Goal: Task Accomplishment & Management: Use online tool/utility

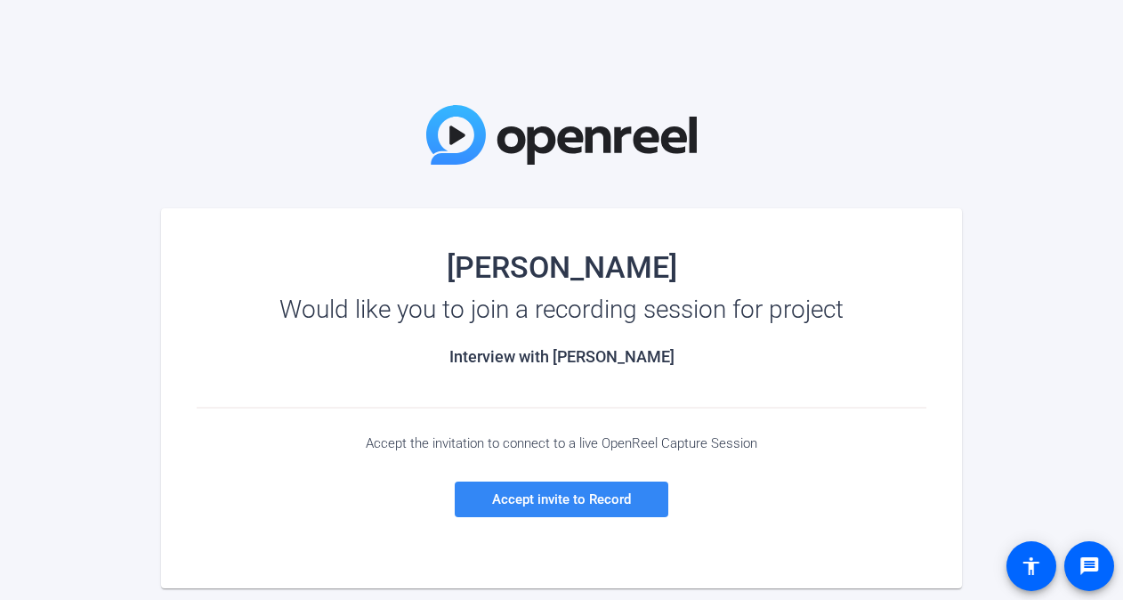
click at [557, 500] on span "Accept invite to Record" at bounding box center [561, 499] width 139 height 16
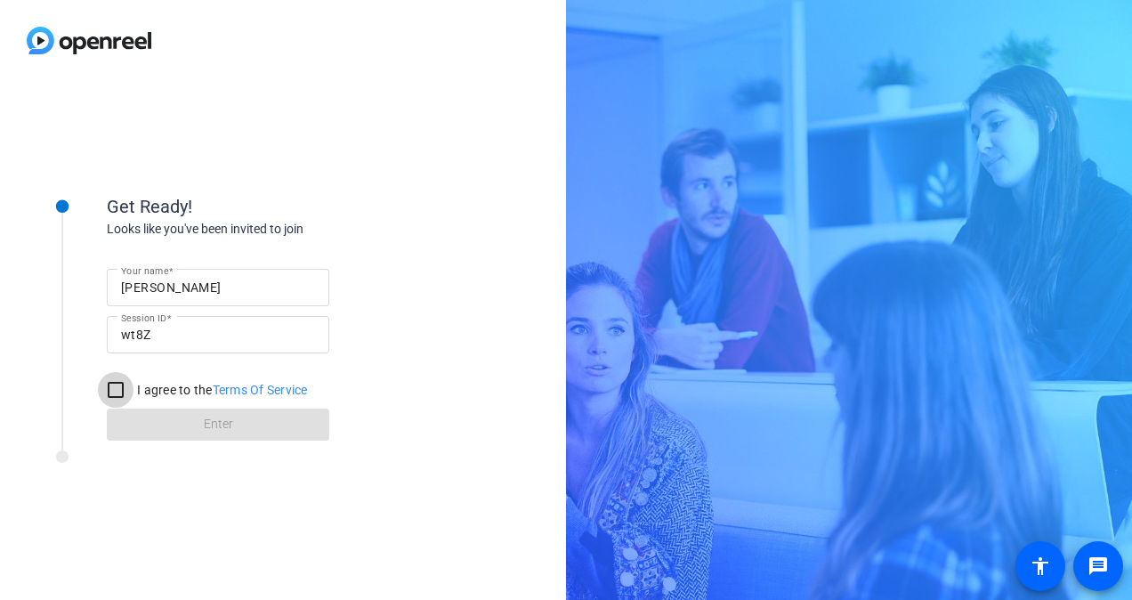
click at [112, 394] on input "I agree to the Terms Of Service" at bounding box center [116, 390] width 36 height 36
checkbox input "true"
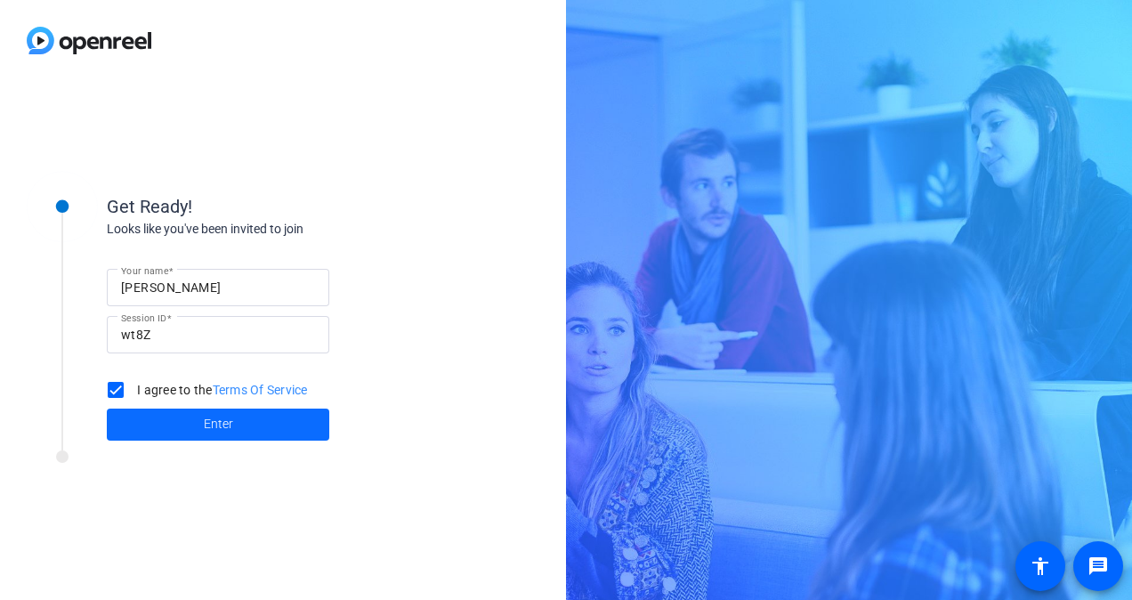
click at [215, 427] on span "Enter" at bounding box center [218, 424] width 29 height 19
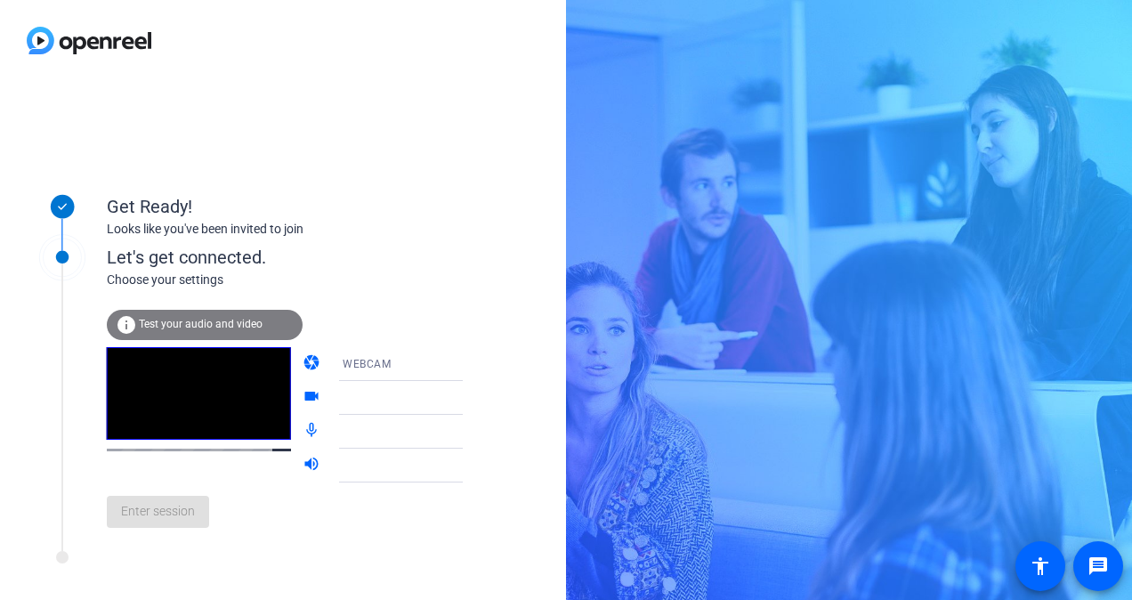
click at [470, 364] on icon at bounding box center [480, 363] width 21 height 21
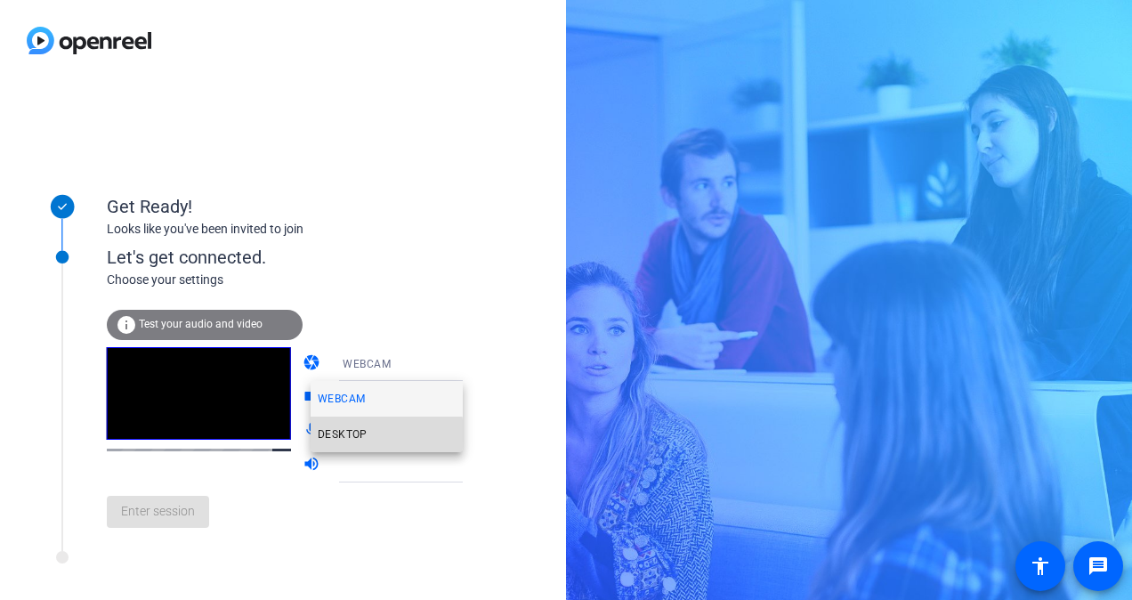
click at [337, 440] on span "DESKTOP" at bounding box center [343, 434] width 50 height 21
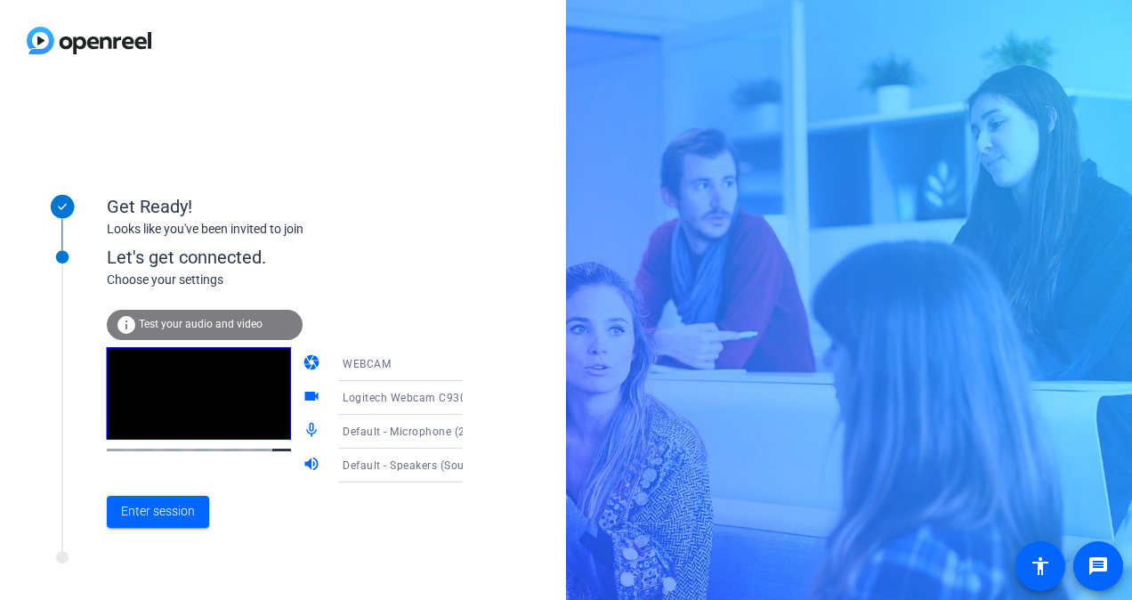
click at [476, 362] on icon at bounding box center [480, 364] width 9 height 4
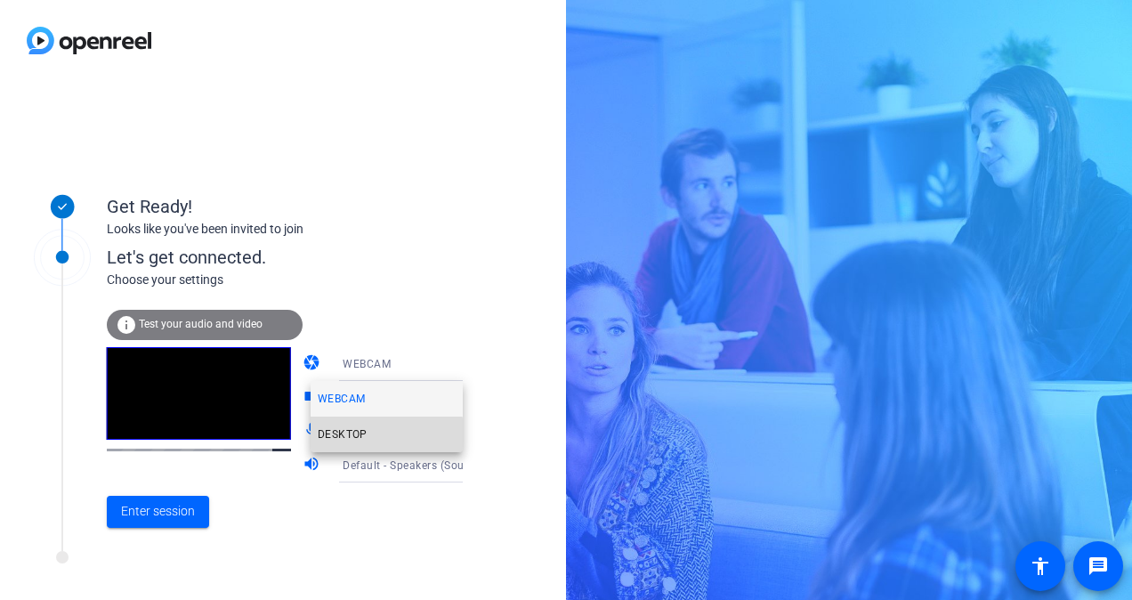
click at [367, 437] on mat-option "DESKTOP" at bounding box center [387, 435] width 152 height 36
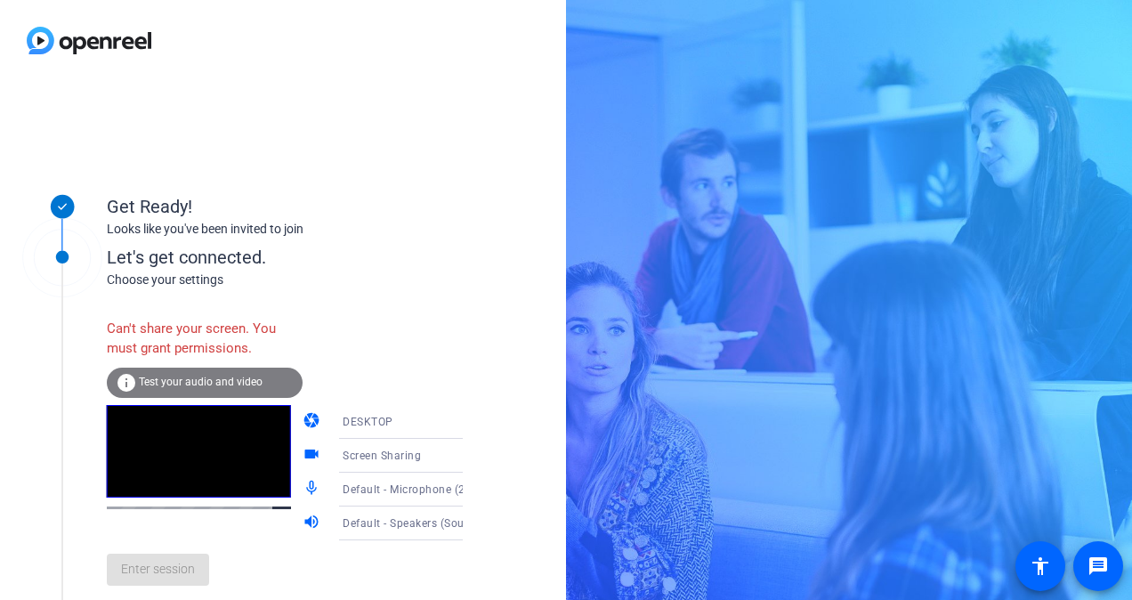
click at [470, 453] on icon at bounding box center [480, 455] width 21 height 21
click at [445, 453] on div at bounding box center [566, 300] width 1132 height 600
click at [476, 423] on icon at bounding box center [480, 422] width 9 height 4
click at [443, 423] on div at bounding box center [566, 300] width 1132 height 600
click at [476, 421] on icon at bounding box center [480, 422] width 9 height 4
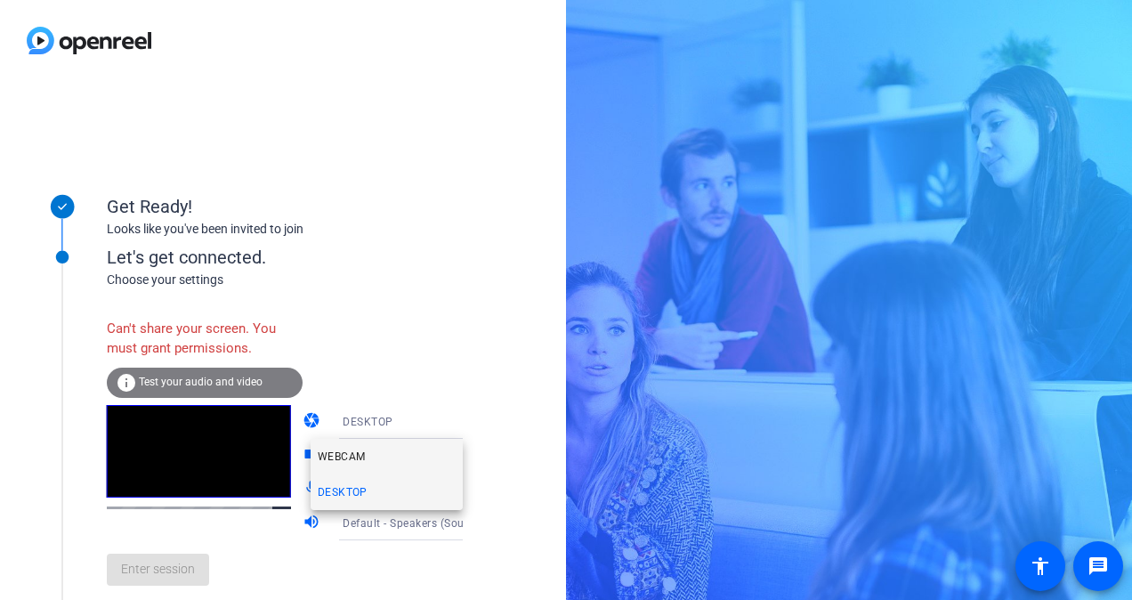
click at [347, 456] on span "WEBCAM" at bounding box center [341, 456] width 47 height 21
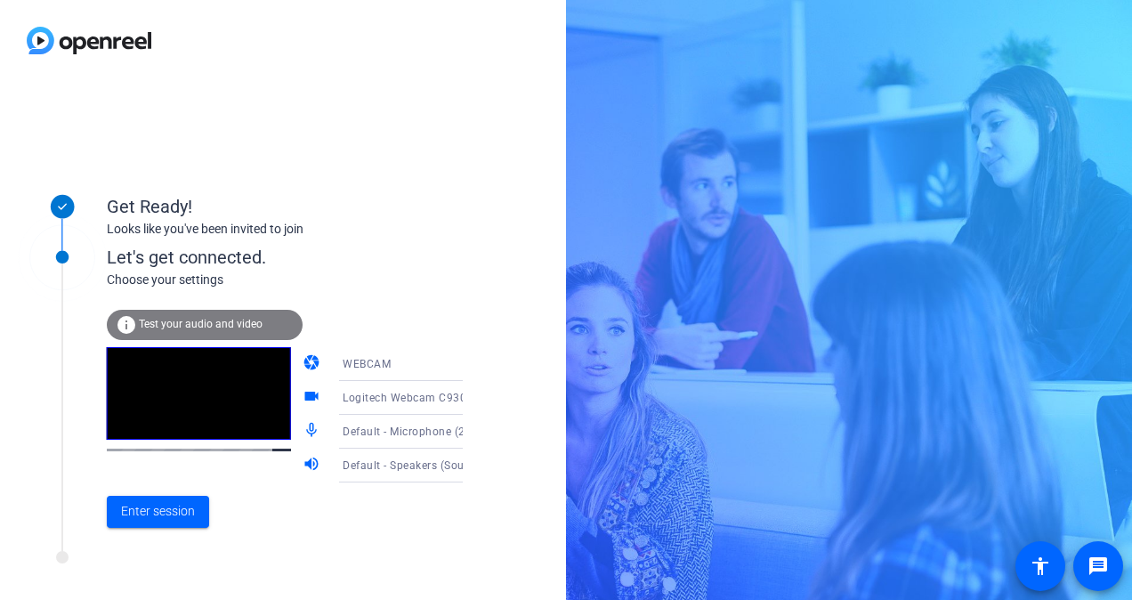
click at [476, 433] on icon at bounding box center [480, 432] width 9 height 4
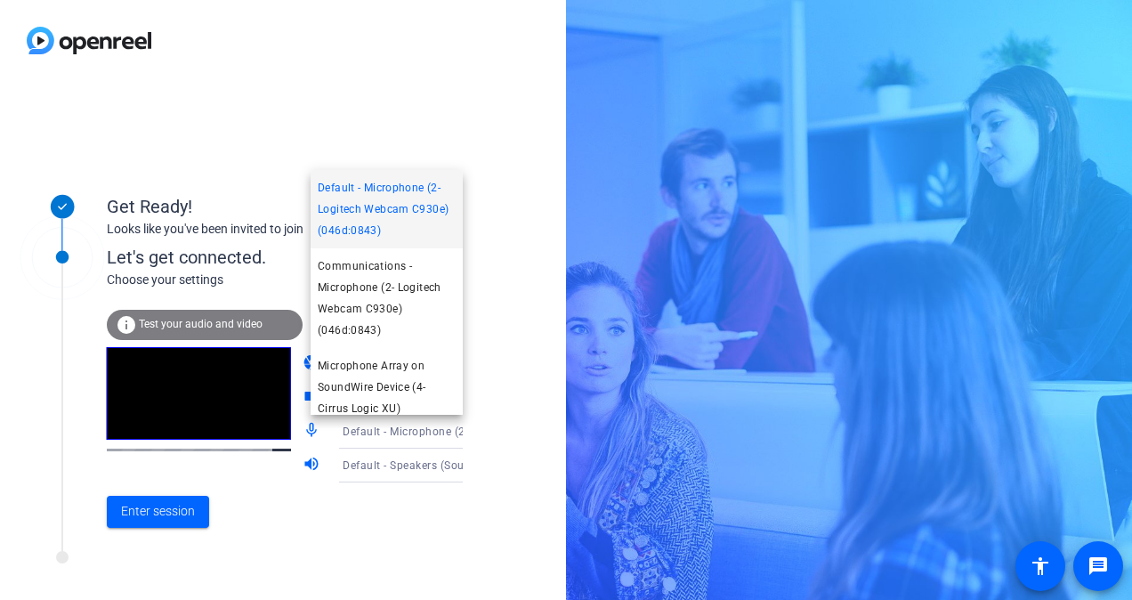
click at [441, 466] on div at bounding box center [566, 300] width 1132 height 600
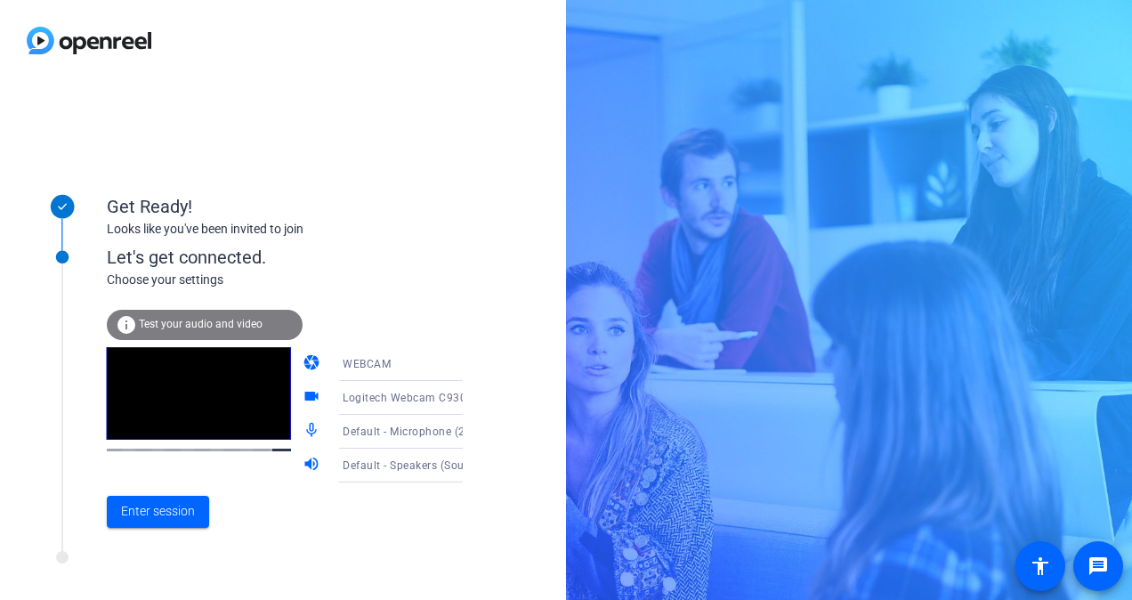
click at [303, 362] on mat-icon "camera" at bounding box center [313, 363] width 21 height 21
click at [174, 321] on span "Test your audio and video" at bounding box center [201, 324] width 124 height 12
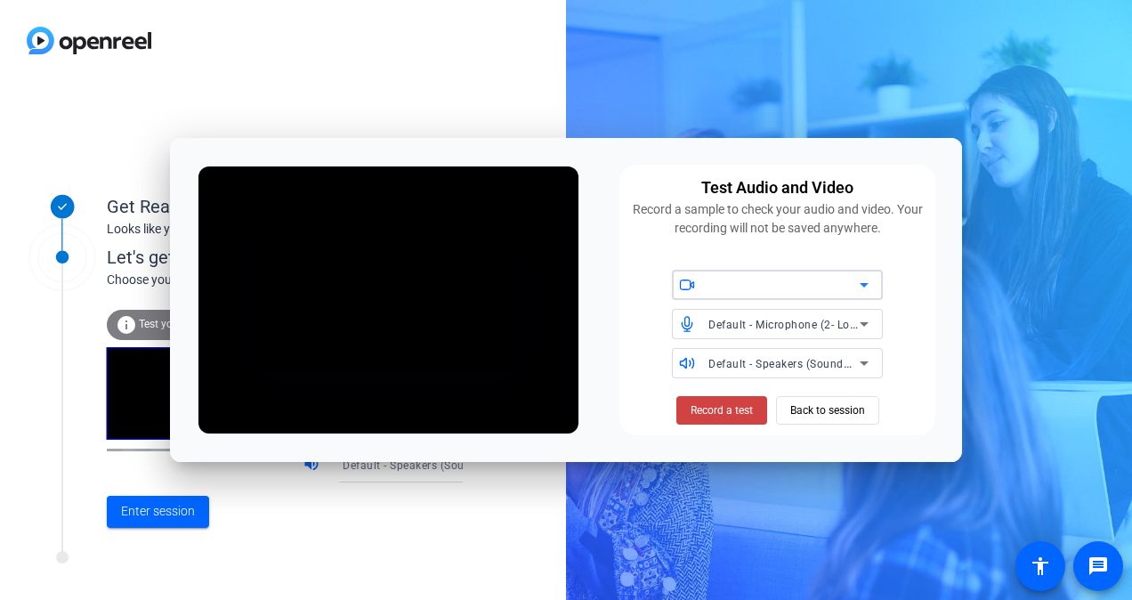
click at [756, 281] on div at bounding box center [784, 284] width 151 height 21
click at [864, 283] on icon at bounding box center [864, 285] width 9 height 4
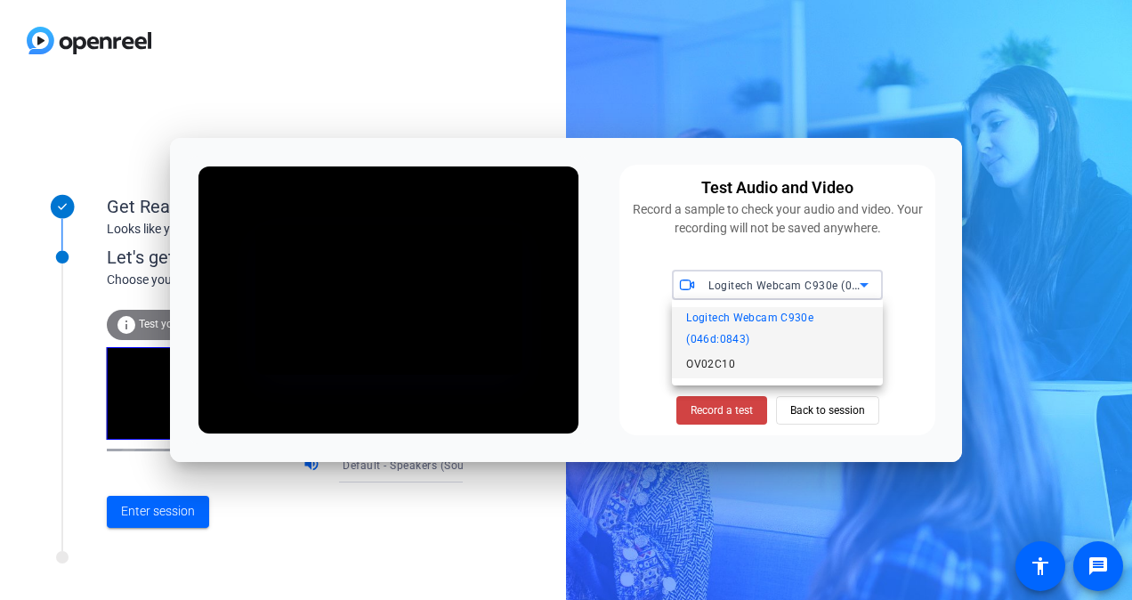
click at [725, 363] on span "OV02C10" at bounding box center [710, 363] width 49 height 21
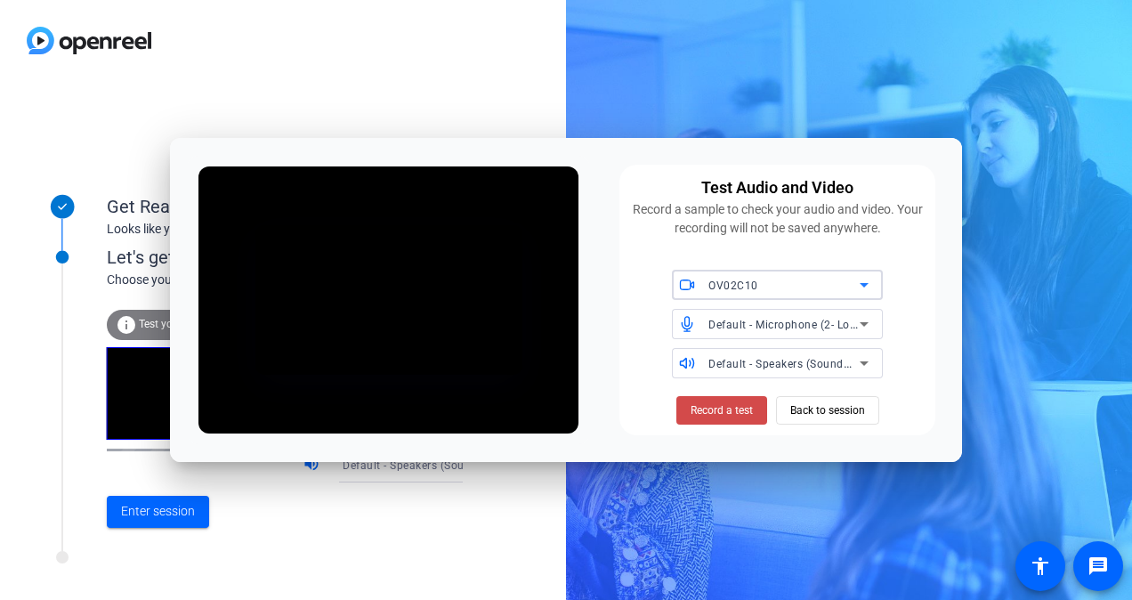
click at [725, 410] on span "Record a test" at bounding box center [722, 410] width 62 height 16
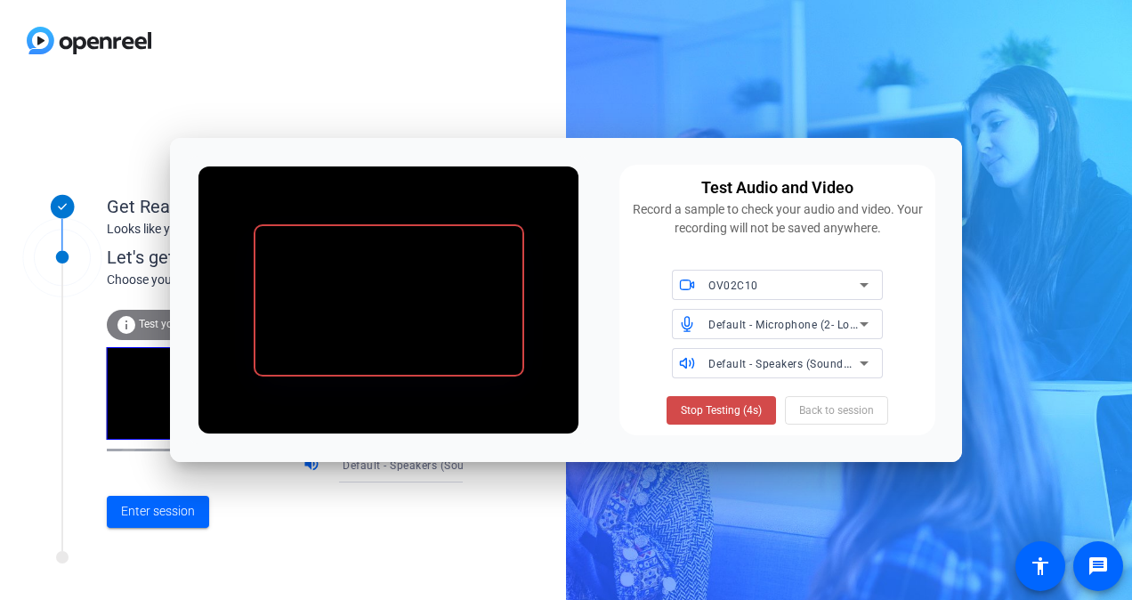
click at [724, 414] on span "Stop Testing (4s)" at bounding box center [721, 410] width 81 height 16
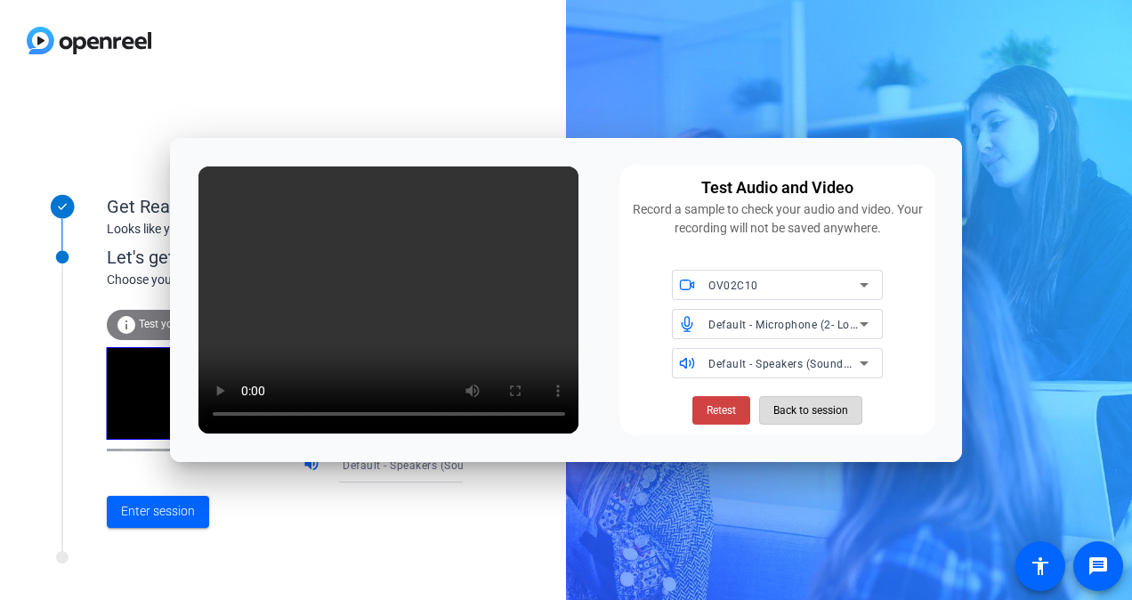
click at [823, 408] on span "Back to session" at bounding box center [811, 410] width 75 height 34
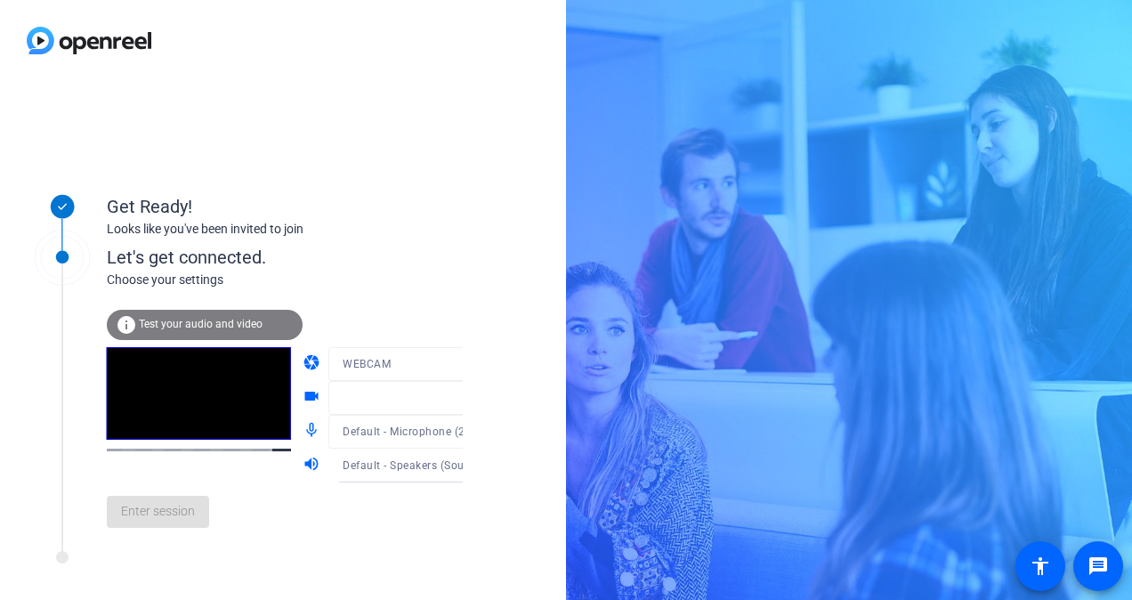
click at [438, 399] on div at bounding box center [413, 391] width 170 height 20
click at [153, 515] on span "Enter session" at bounding box center [158, 511] width 74 height 19
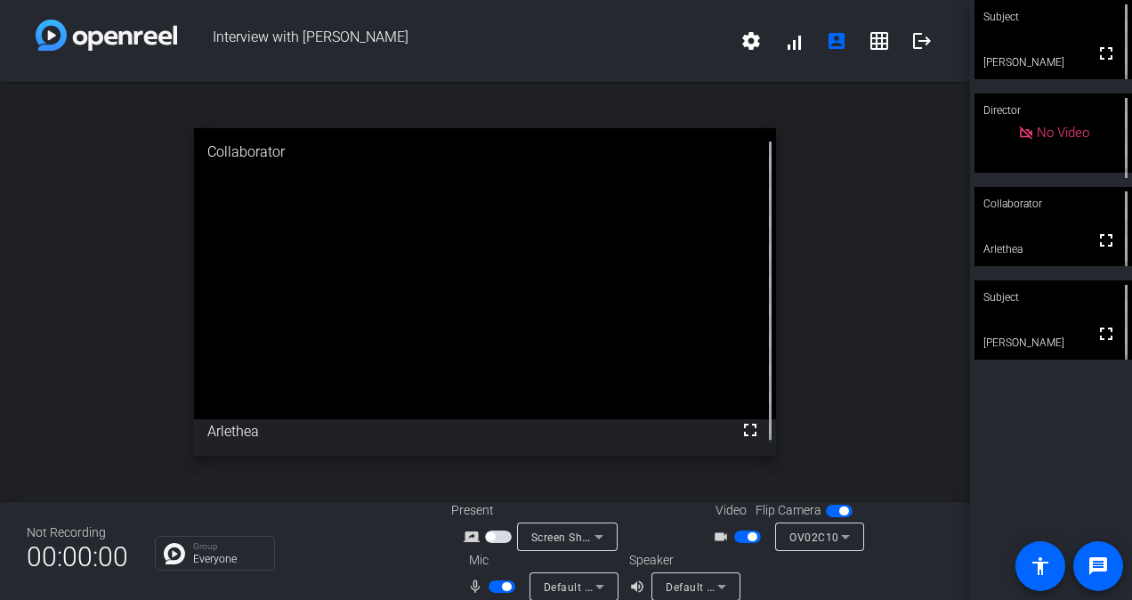
click at [490, 586] on span "button" at bounding box center [502, 586] width 27 height 12
click at [739, 537] on span "button" at bounding box center [747, 537] width 27 height 12
click at [208, 550] on p "Group" at bounding box center [229, 546] width 72 height 9
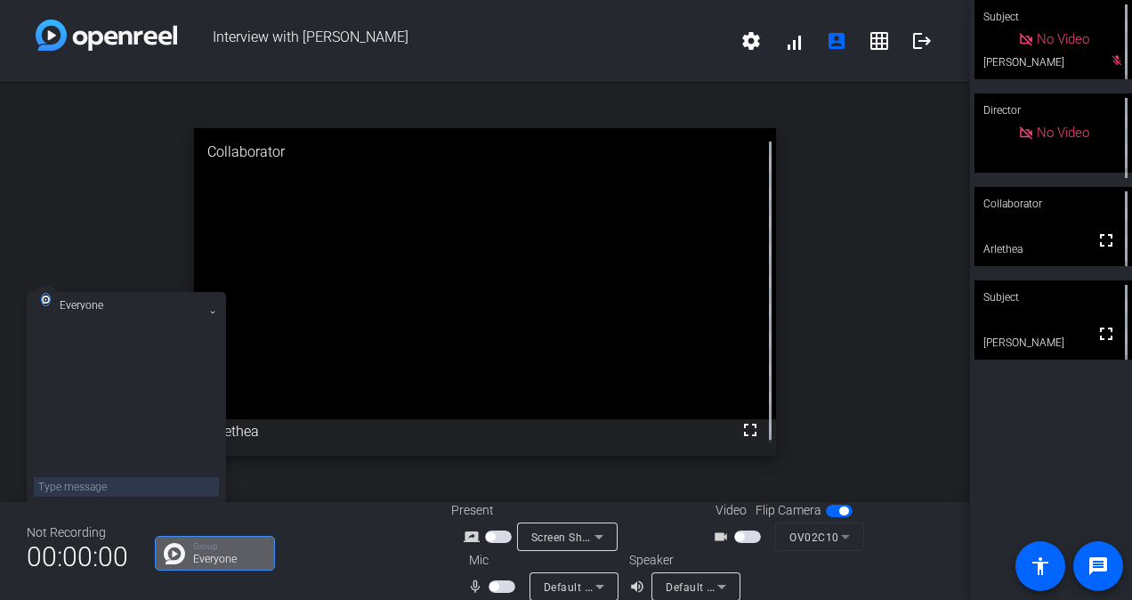
click at [114, 479] on textarea at bounding box center [126, 487] width 185 height 20
type textarea "got it"
click at [501, 586] on span "button" at bounding box center [502, 586] width 27 height 12
click at [490, 593] on mat-slide-toggle at bounding box center [504, 586] width 30 height 19
click at [489, 588] on span "button" at bounding box center [502, 586] width 27 height 12
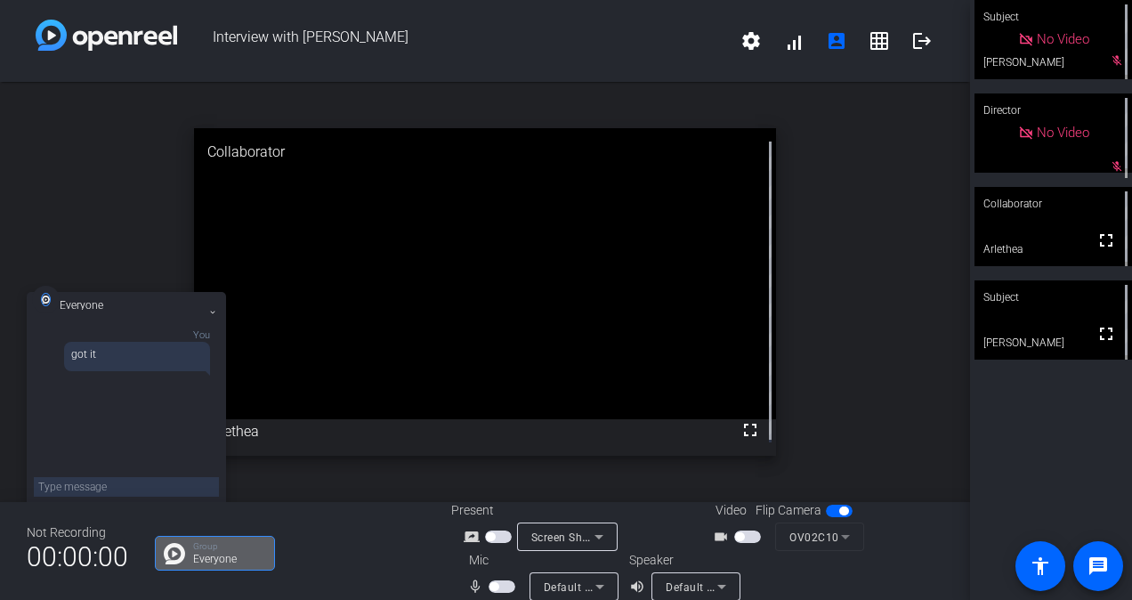
click at [502, 585] on span "button" at bounding box center [502, 586] width 27 height 12
click at [502, 585] on span "button" at bounding box center [506, 586] width 9 height 9
click at [501, 585] on span "button" at bounding box center [502, 586] width 27 height 12
click at [490, 589] on span "button" at bounding box center [502, 586] width 27 height 12
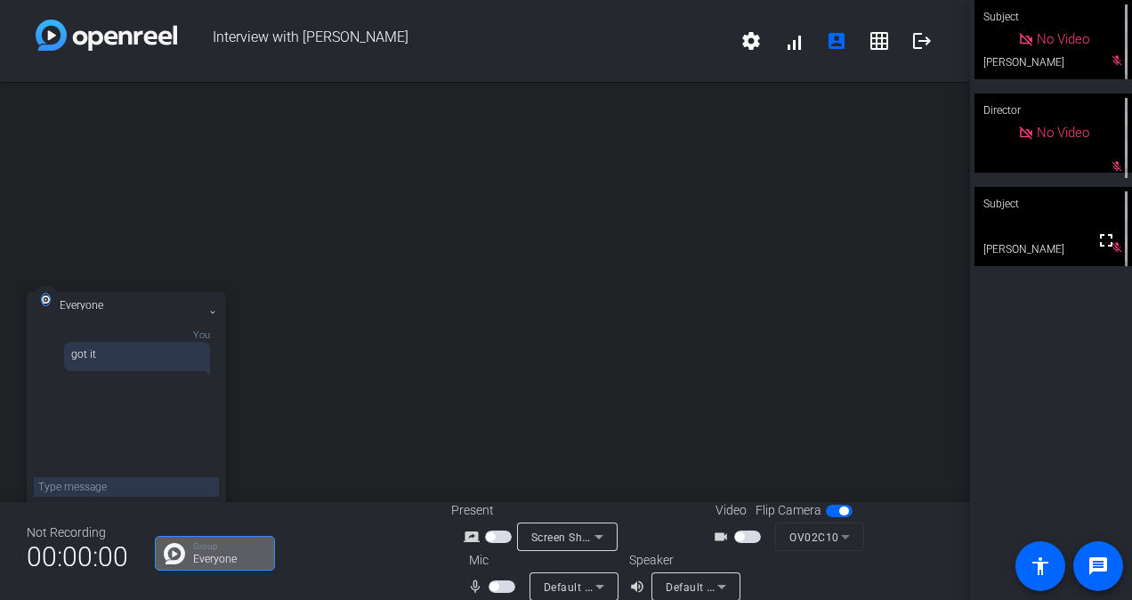
click at [502, 580] on span "button" at bounding box center [502, 586] width 27 height 12
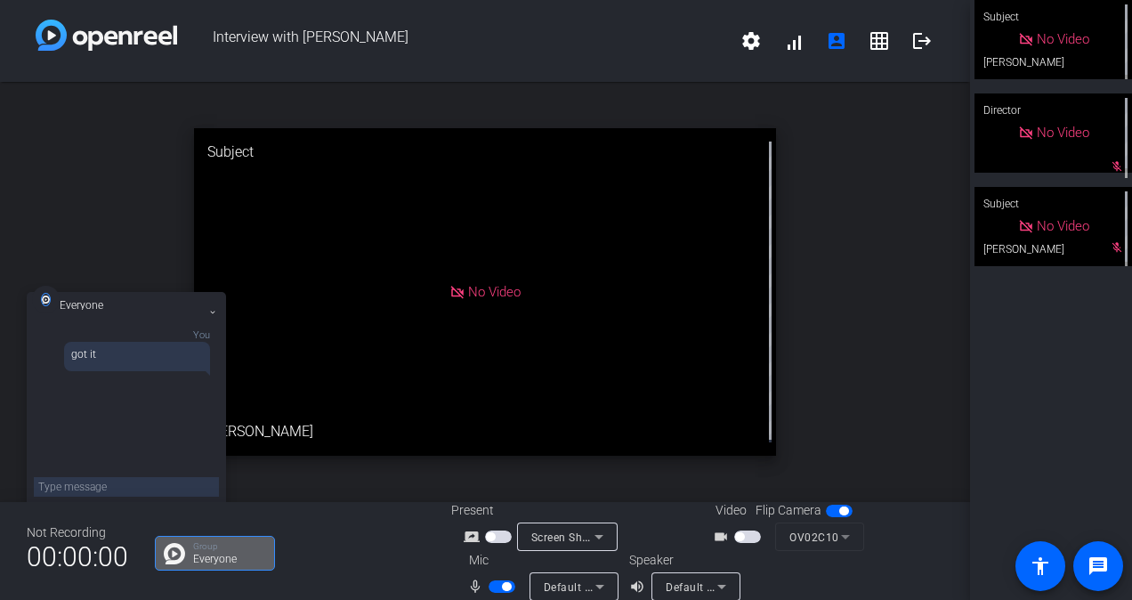
click at [502, 580] on span "button" at bounding box center [502, 586] width 27 height 12
click at [495, 590] on span "button" at bounding box center [502, 586] width 27 height 12
click at [493, 589] on span "button" at bounding box center [502, 586] width 27 height 12
click at [499, 587] on span "button" at bounding box center [502, 586] width 27 height 12
click at [492, 588] on span "button" at bounding box center [502, 586] width 27 height 12
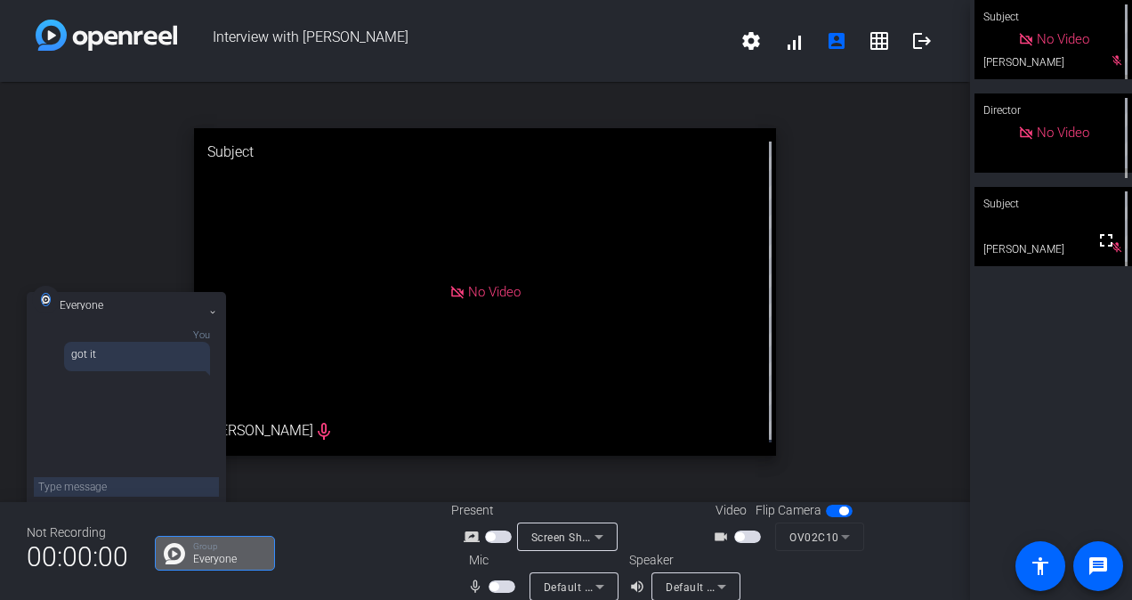
click at [500, 586] on span "button" at bounding box center [502, 586] width 27 height 12
click at [491, 587] on span "button" at bounding box center [502, 586] width 27 height 12
click at [498, 589] on span "button" at bounding box center [502, 586] width 27 height 12
click at [493, 587] on span "button" at bounding box center [502, 586] width 27 height 12
